Goal: Transaction & Acquisition: Obtain resource

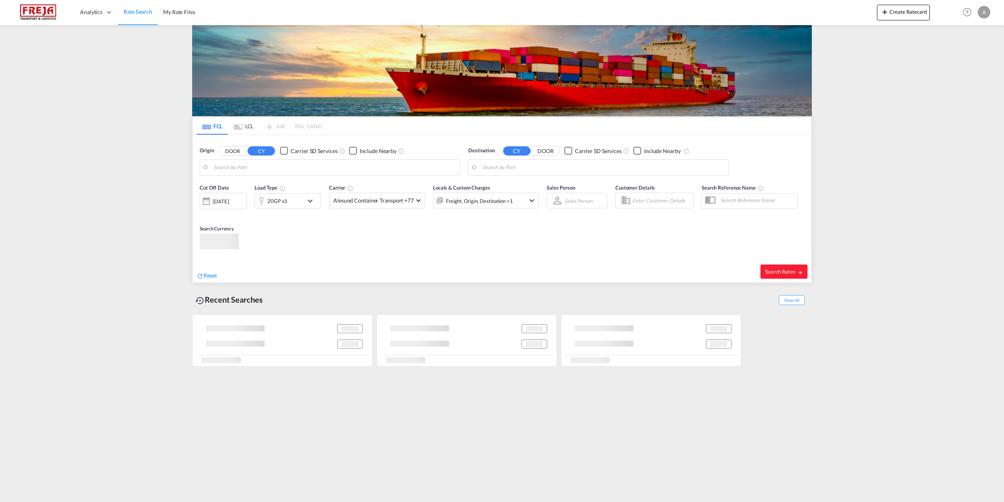
type input "[GEOGRAPHIC_DATA], DKFRC"
type input "[GEOGRAPHIC_DATA], [GEOGRAPHIC_DATA]"
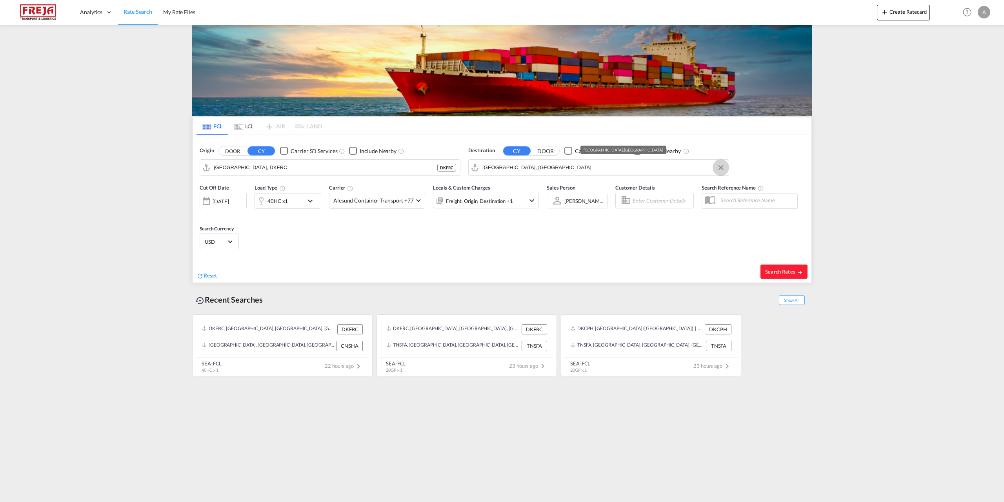
click at [721, 165] on button "Clear Input" at bounding box center [721, 168] width 12 height 12
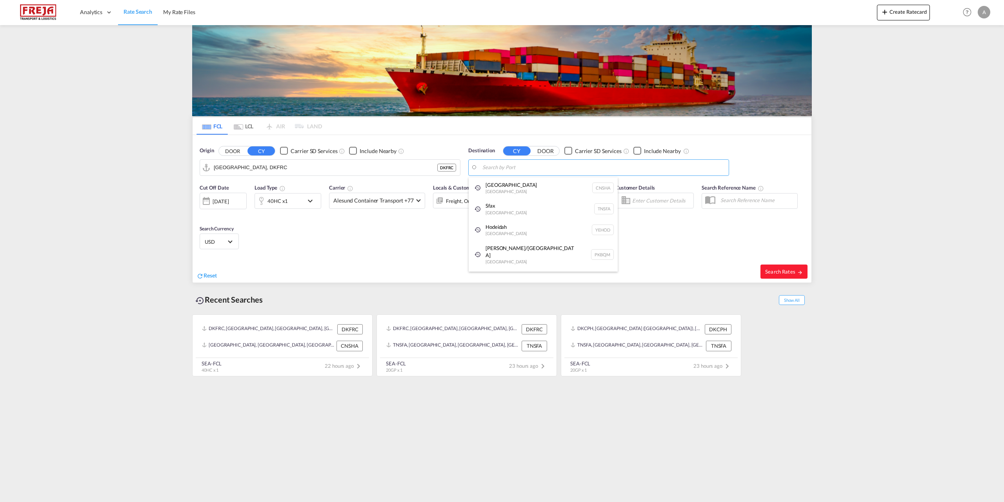
click at [524, 167] on body "Analytics Reports Dashboard Rate Search My Rate Files Analytics" at bounding box center [502, 251] width 1004 height 502
click at [510, 184] on div "Qingdao Pt [GEOGRAPHIC_DATA] CNQDG" at bounding box center [543, 189] width 149 height 24
type input "Qingdao Pt, CNQDG"
click at [785, 271] on span "Search Rates" at bounding box center [784, 271] width 38 height 6
type input "DKFRC to CNQDG / [DATE]"
